Goal: Task Accomplishment & Management: Manage account settings

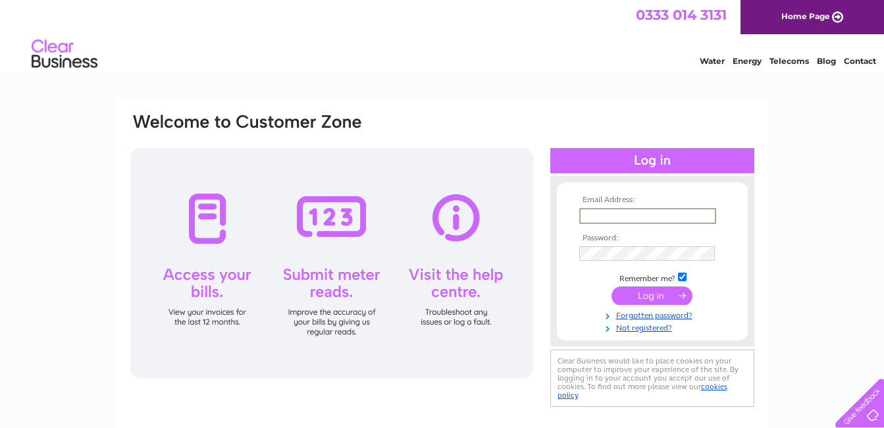
click at [630, 214] on input "text" at bounding box center [647, 216] width 137 height 16
type input "yvesshama@hotmail.com"
click at [651, 293] on input "submit" at bounding box center [652, 295] width 81 height 18
click at [650, 294] on input "submit" at bounding box center [652, 294] width 81 height 18
click at [649, 294] on input "submit" at bounding box center [652, 294] width 81 height 18
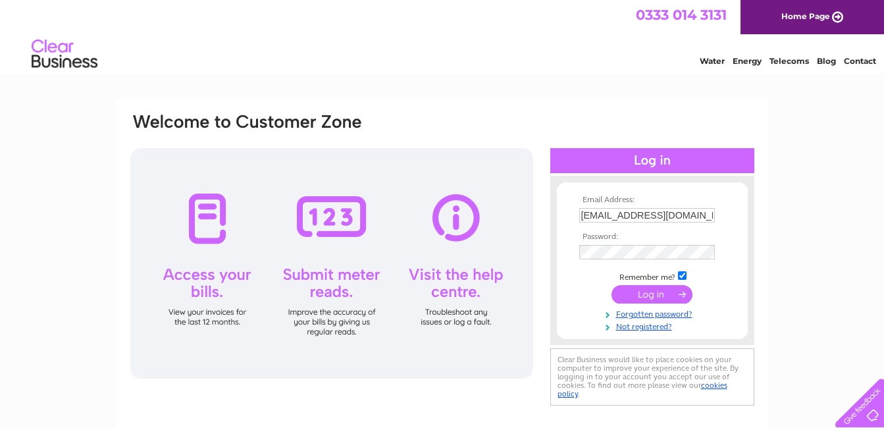
click at [646, 291] on input "submit" at bounding box center [652, 294] width 81 height 18
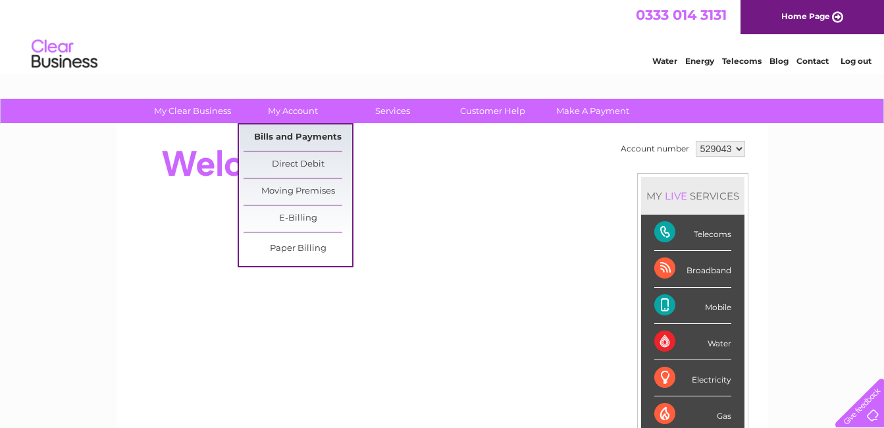
click at [298, 132] on link "Bills and Payments" at bounding box center [298, 137] width 109 height 26
click at [290, 132] on link "Bills and Payments" at bounding box center [298, 137] width 109 height 26
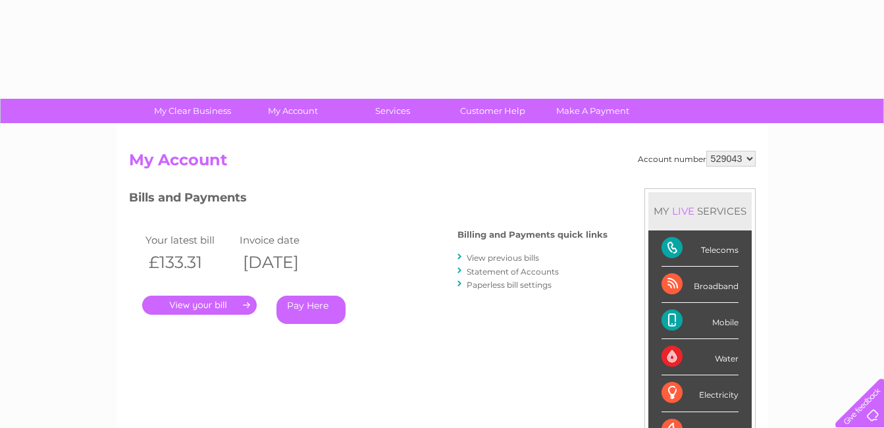
click at [217, 305] on link "." at bounding box center [199, 305] width 115 height 19
